Goal: Task Accomplishment & Management: Use online tool/utility

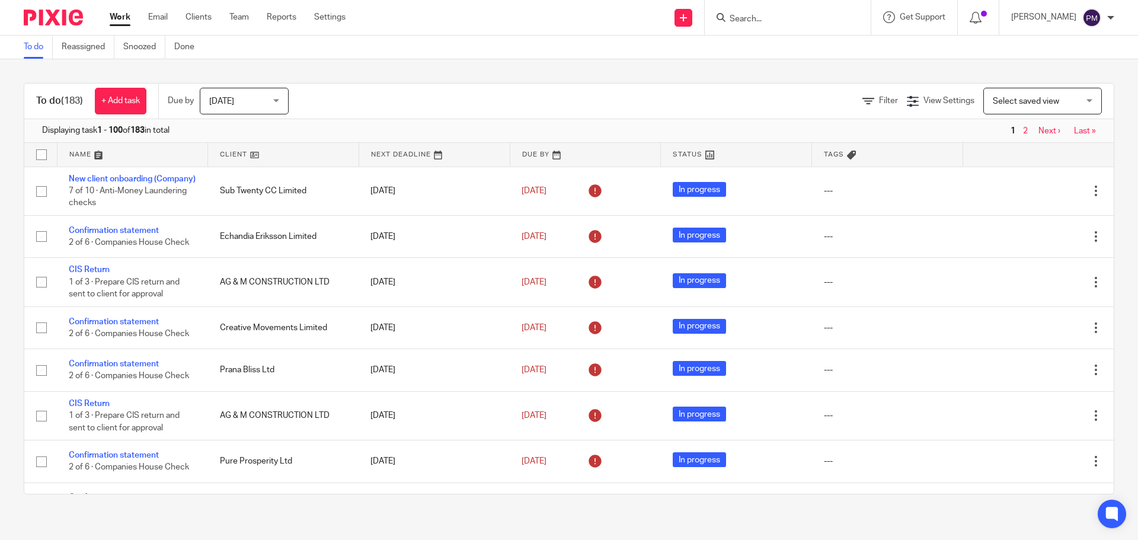
click at [784, 21] on input "Search" at bounding box center [781, 19] width 107 height 11
paste input "Yes Beauty Ltd"
type input "Yes Beauty Ltd"
click button "submit" at bounding box center [0, 0] width 0 height 0
click at [788, 37] on link at bounding box center [799, 46] width 147 height 18
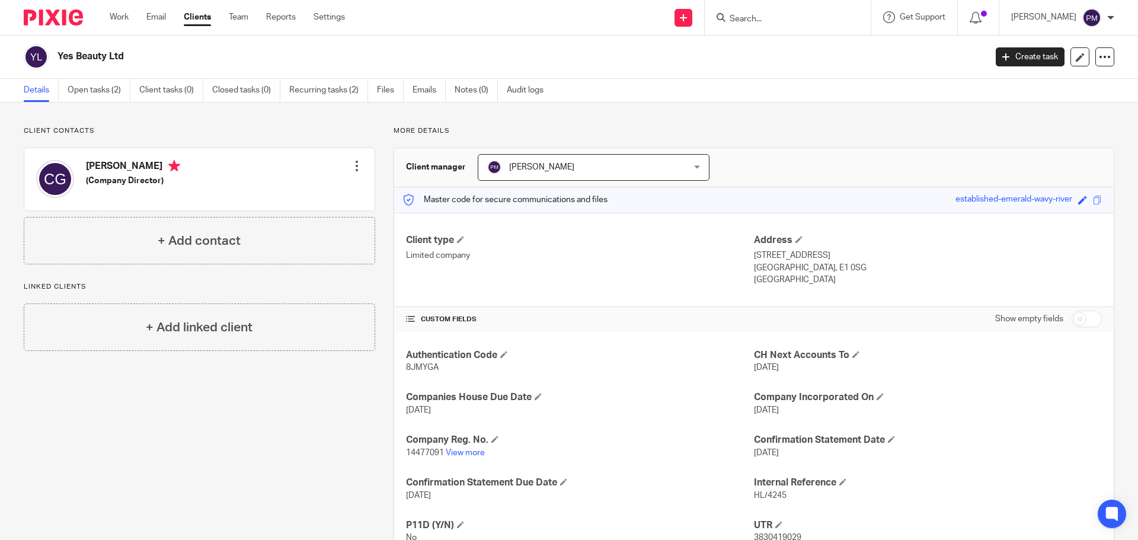
click at [354, 162] on div at bounding box center [357, 166] width 12 height 12
click at [320, 193] on link "Edit contact" at bounding box center [300, 192] width 113 height 17
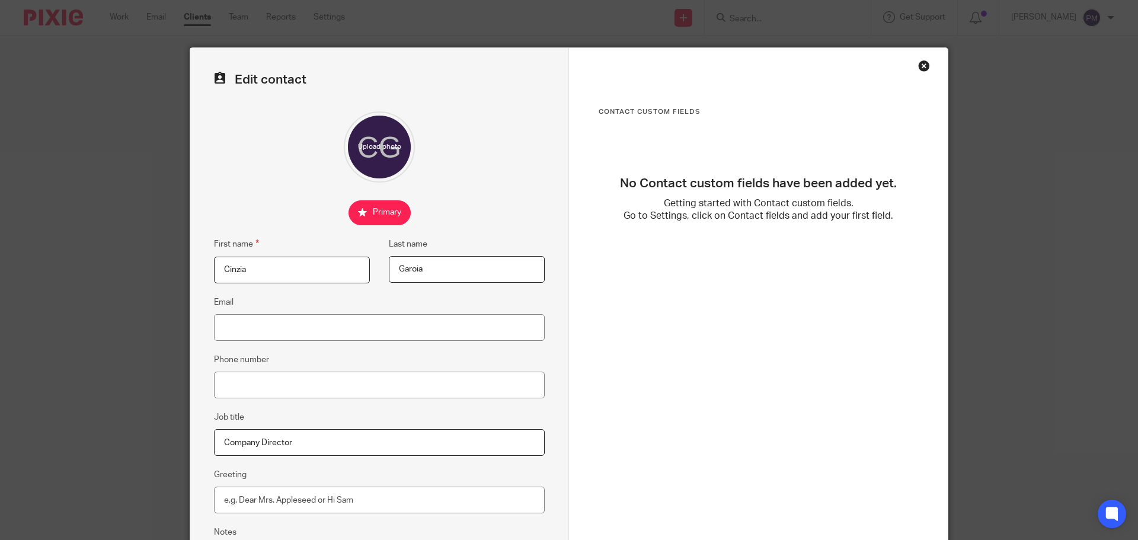
click at [918, 67] on div "Close this dialog window" at bounding box center [924, 66] width 12 height 12
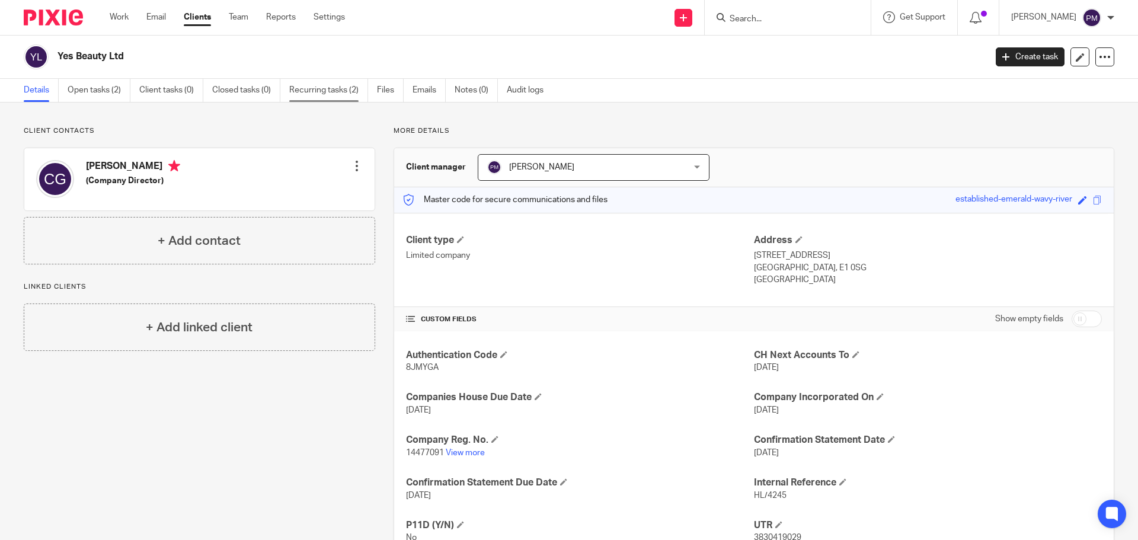
click at [345, 83] on link "Recurring tasks (2)" at bounding box center [328, 90] width 79 height 23
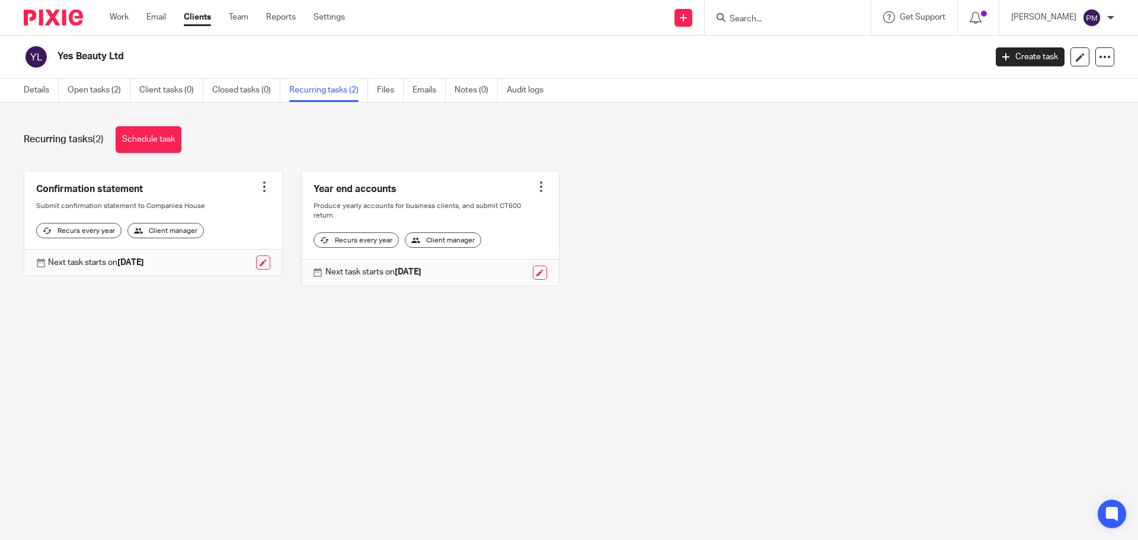
click at [536, 184] on div at bounding box center [541, 187] width 12 height 12
click at [46, 88] on link "Details" at bounding box center [41, 90] width 35 height 23
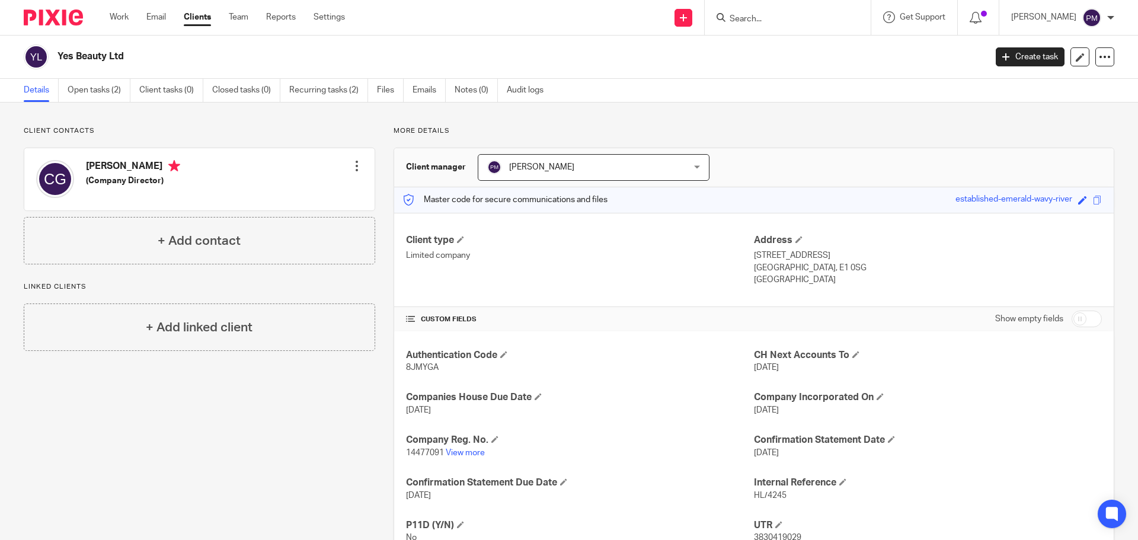
click at [359, 166] on div at bounding box center [357, 166] width 12 height 12
click at [307, 192] on link "Edit contact" at bounding box center [300, 192] width 113 height 17
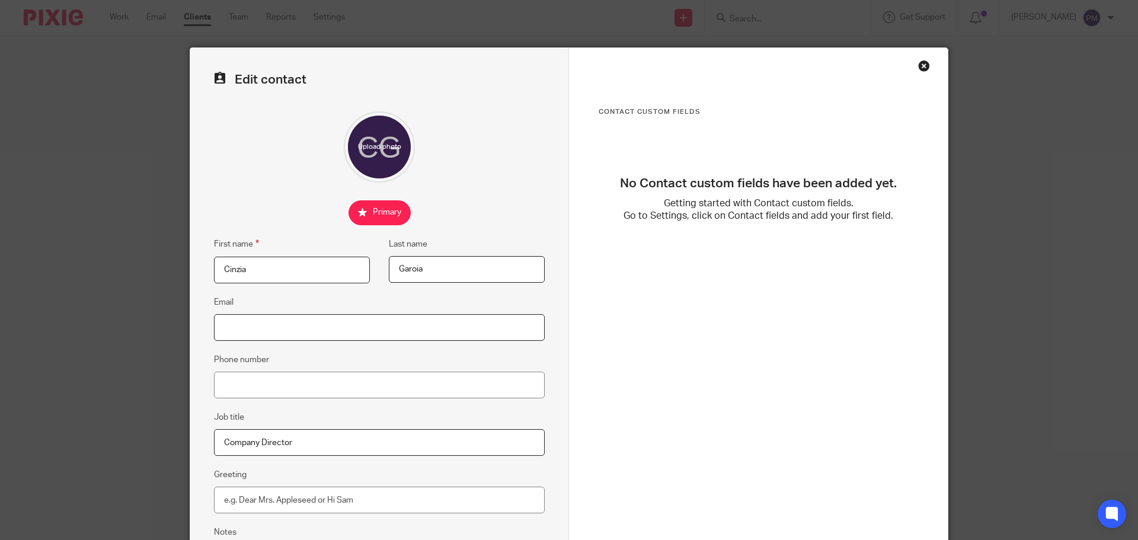
click at [279, 332] on input "Email" at bounding box center [379, 327] width 331 height 27
paste input "[EMAIL_ADDRESS][DOMAIN_NAME]"
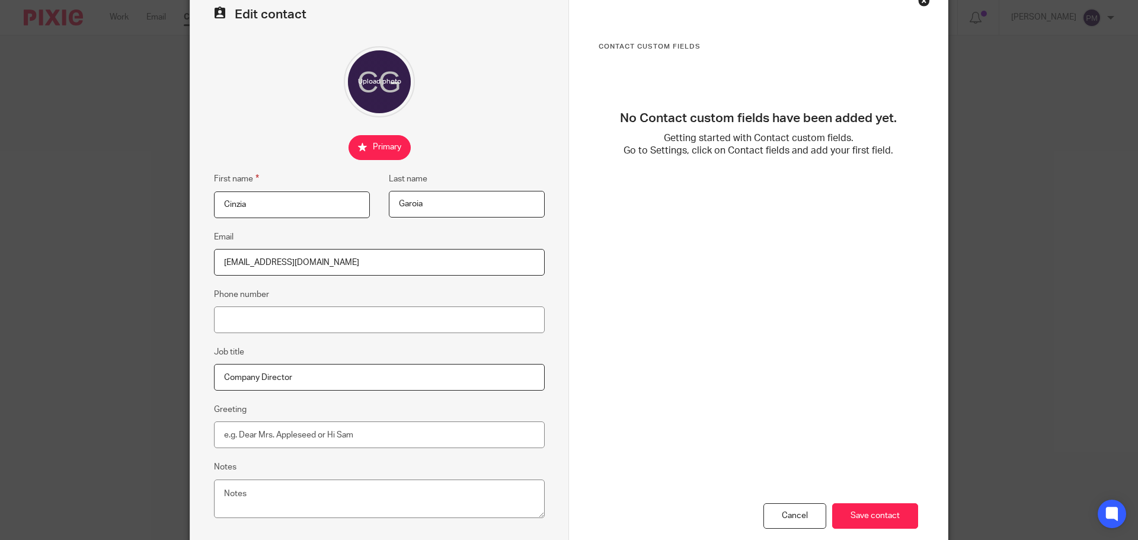
scroll to position [132, 0]
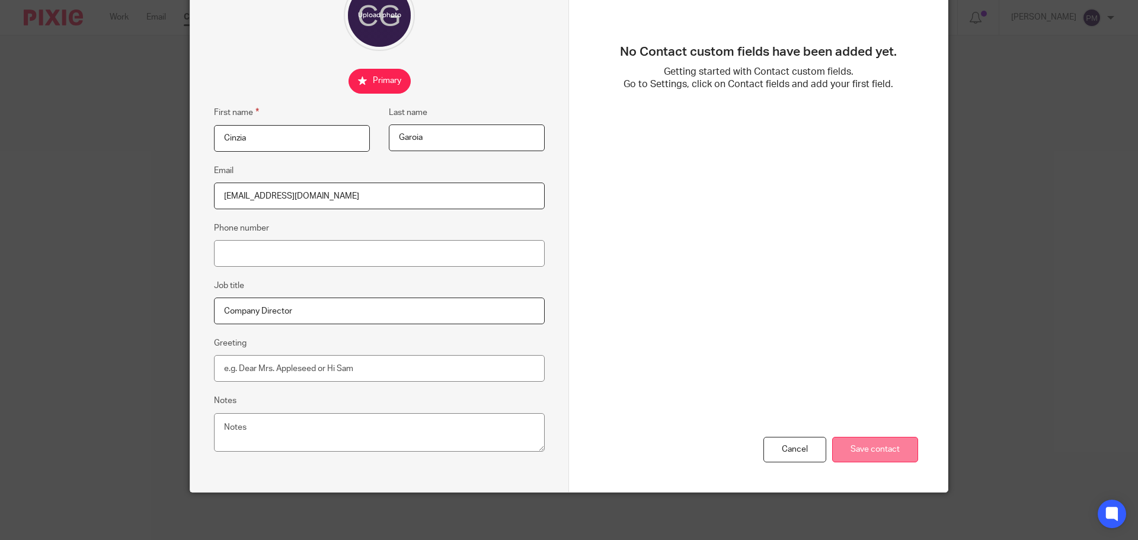
type input "[EMAIL_ADDRESS][DOMAIN_NAME]"
click at [895, 458] on input "Save contact" at bounding box center [875, 449] width 86 height 25
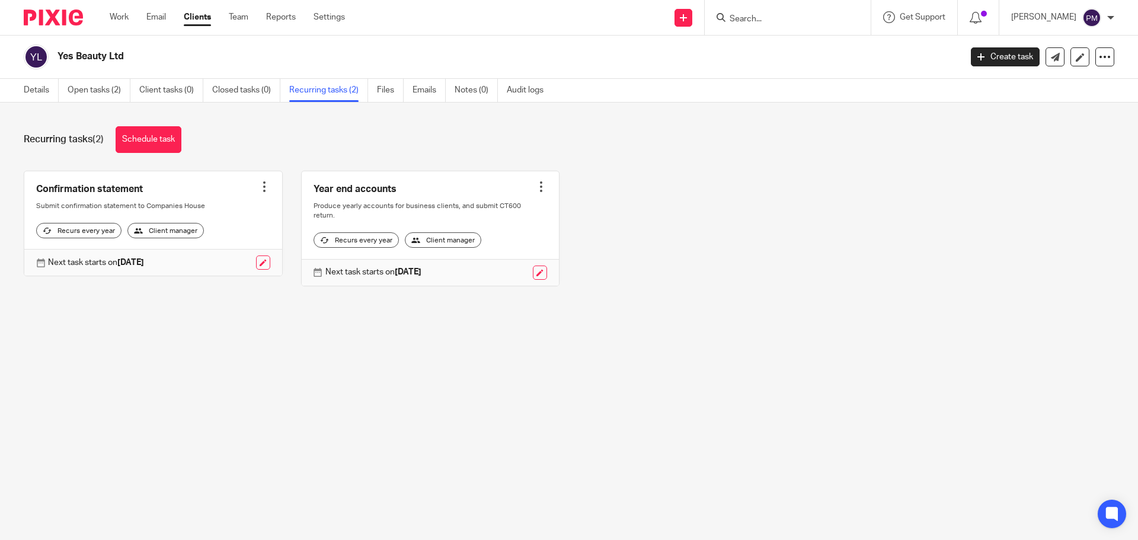
click at [348, 191] on link at bounding box center [431, 228] width 258 height 114
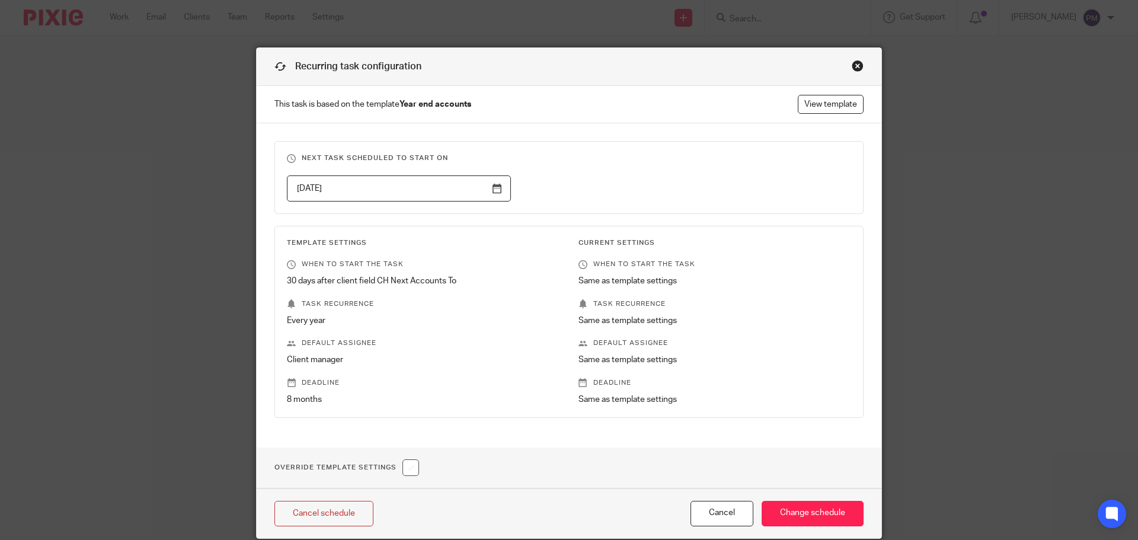
click at [851, 61] on div "Close this dialog window" at bounding box center [857, 66] width 12 height 12
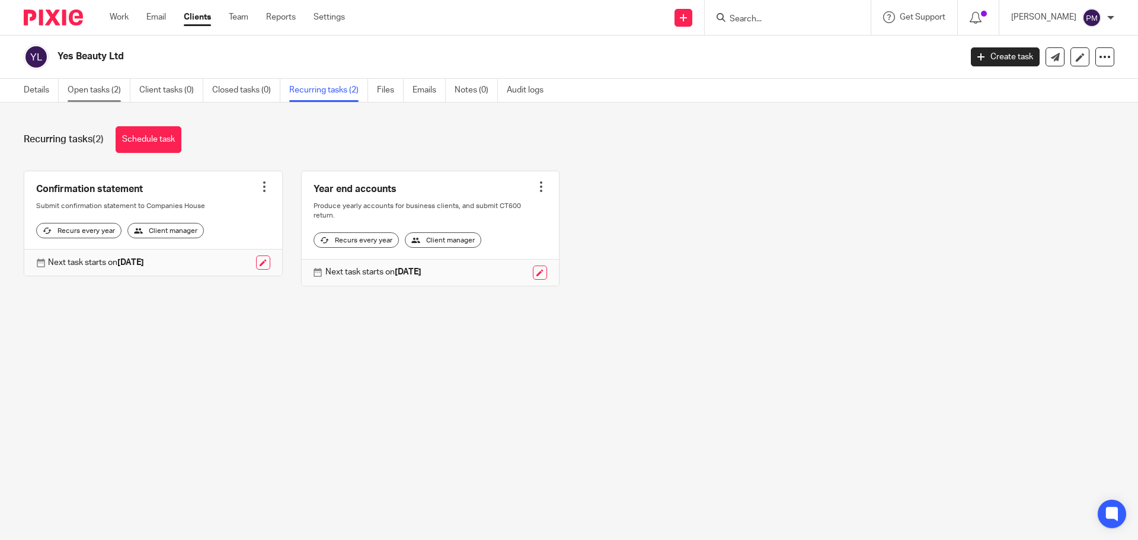
click at [115, 84] on link "Open tasks (2)" at bounding box center [99, 90] width 63 height 23
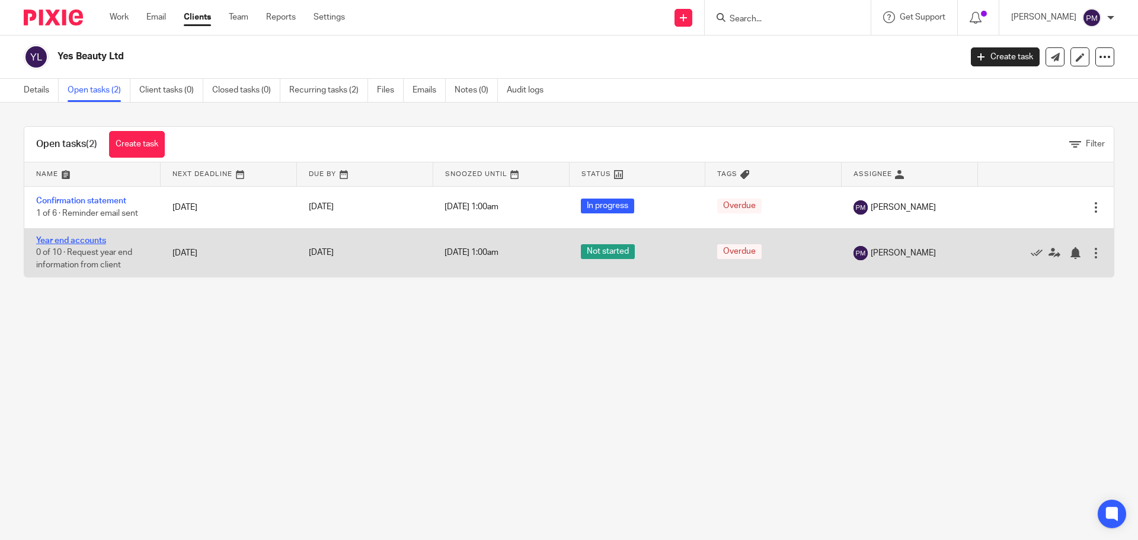
click at [79, 238] on link "Year end accounts" at bounding box center [71, 240] width 70 height 8
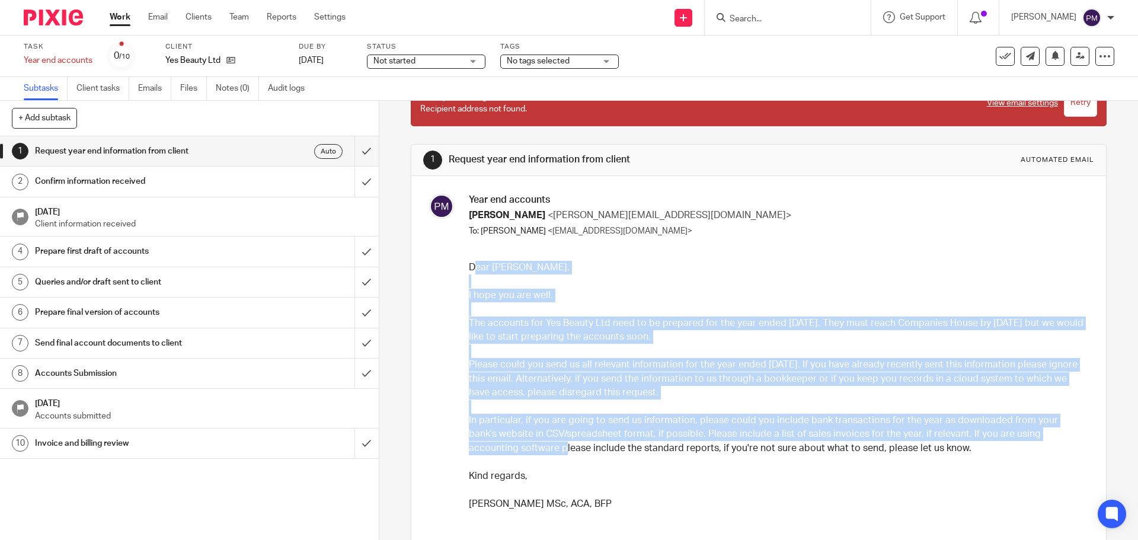
scroll to position [118, 0]
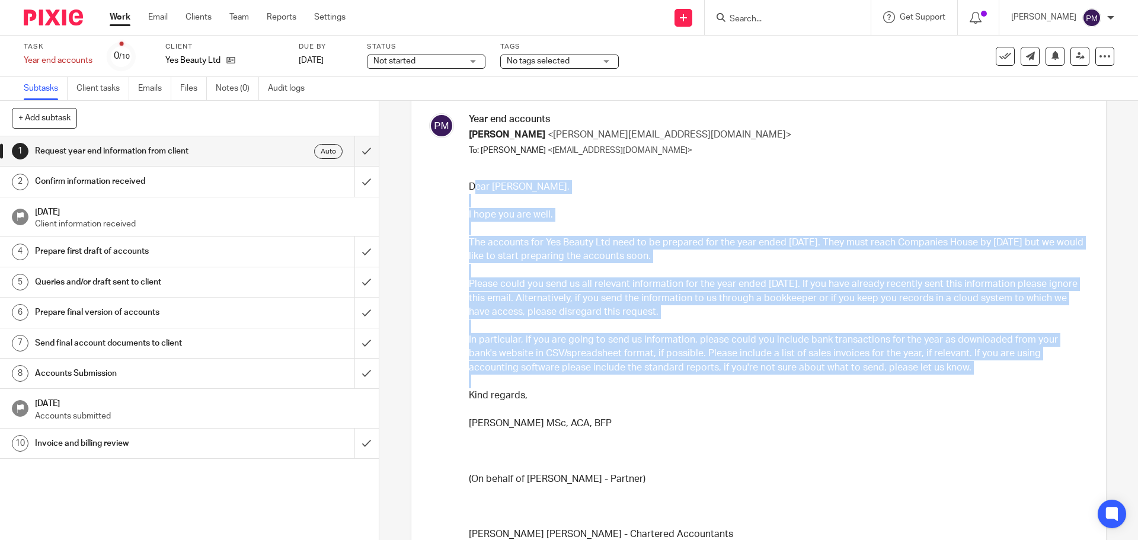
drag, startPoint x: 469, startPoint y: 306, endPoint x: 512, endPoint y: 387, distance: 92.0
click at [512, 387] on div "Dear [PERSON_NAME], I hope you are well. The accounts for Yes Beauty Ltd need t…" at bounding box center [777, 520] width 616 height 681
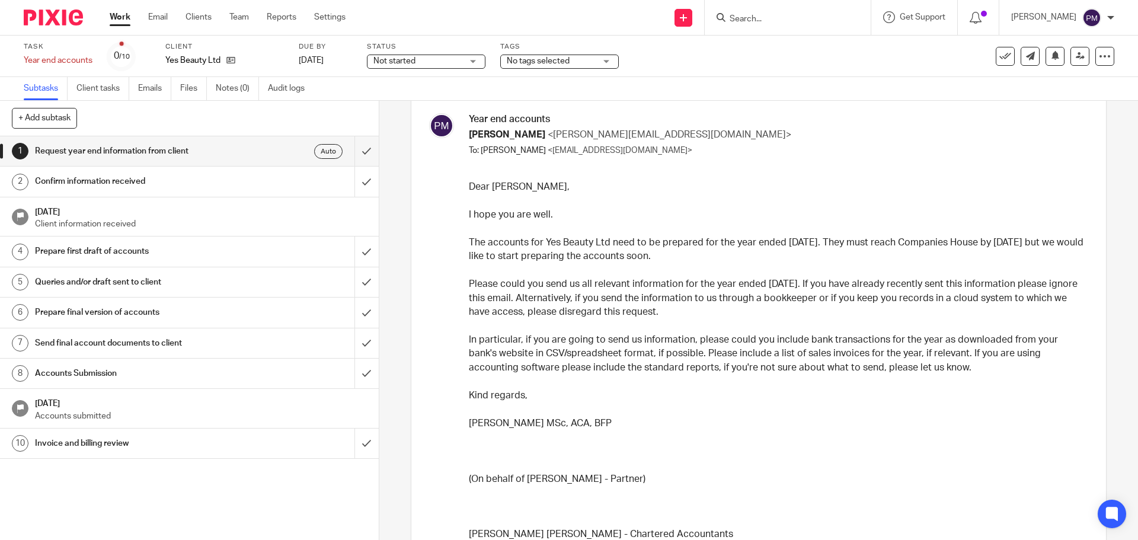
click at [533, 398] on p "Kind regards," at bounding box center [777, 396] width 616 height 14
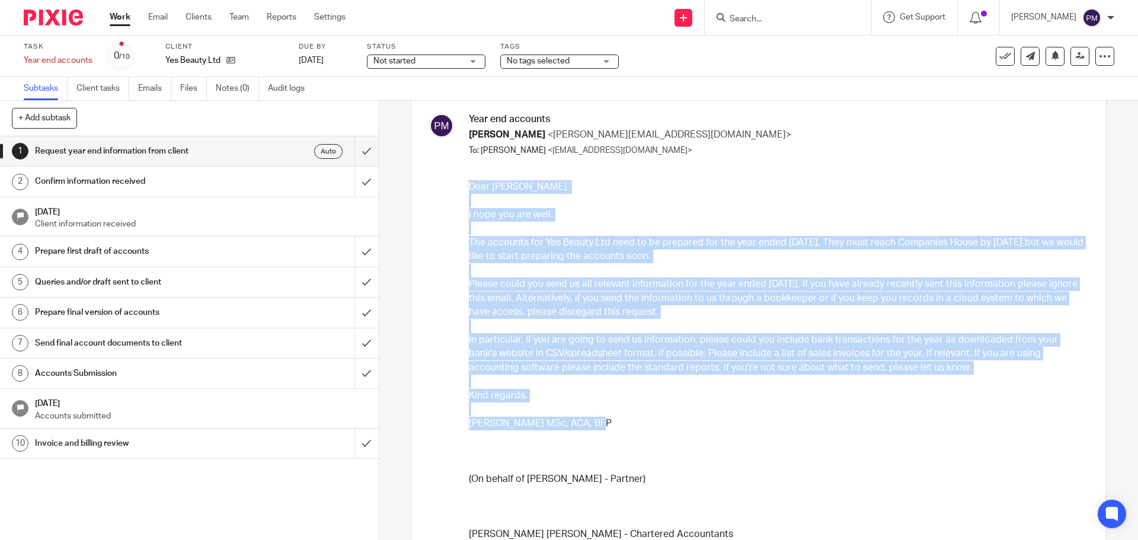
drag, startPoint x: 467, startPoint y: 183, endPoint x: 582, endPoint y: 430, distance: 272.5
click at [582, 430] on div "Dear [PERSON_NAME], I hope you are well. The accounts for Yes Beauty Ltd need t…" at bounding box center [777, 520] width 616 height 681
copy div "Dear [PERSON_NAME], I hope you are well. The accounts for Yes Beauty Ltd need t…"
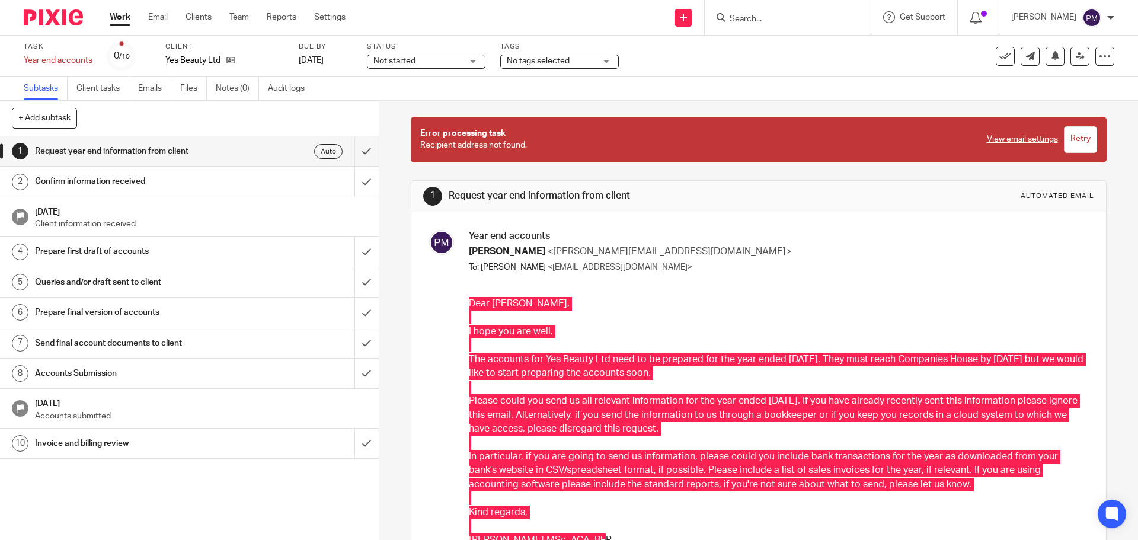
scroll to position [0, 0]
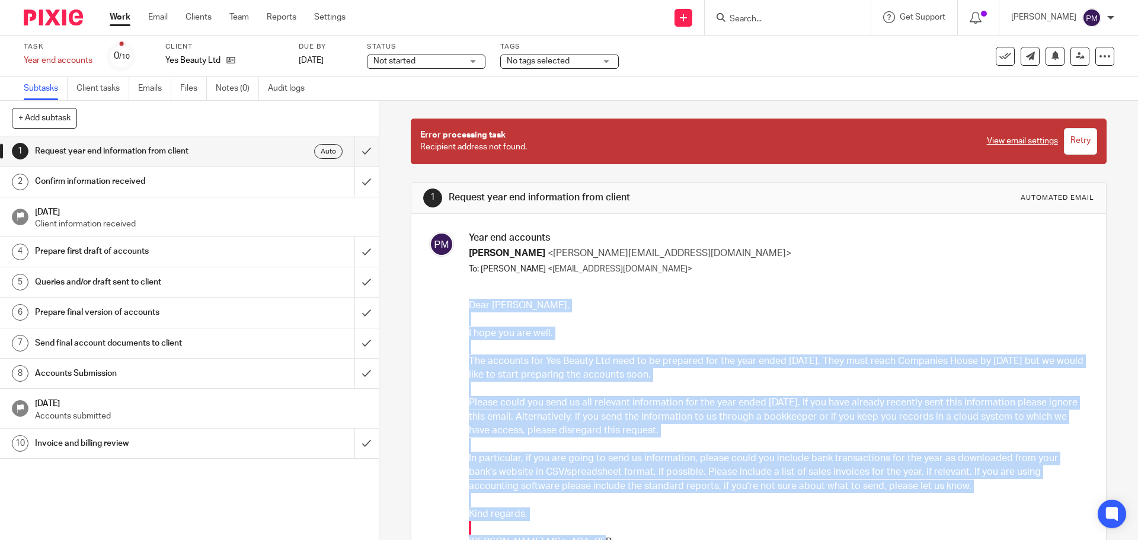
click at [612, 300] on p "Dear [PERSON_NAME]," at bounding box center [777, 306] width 616 height 14
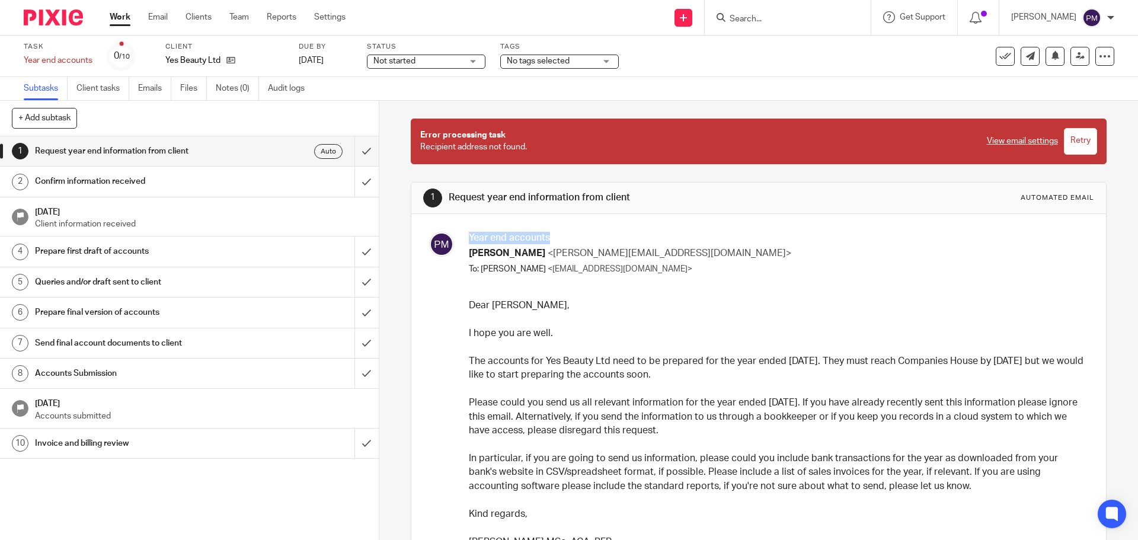
drag, startPoint x: 553, startPoint y: 238, endPoint x: 462, endPoint y: 230, distance: 91.6
copy h3 "Year end accounts"
